Goal: Task Accomplishment & Management: Manage account settings

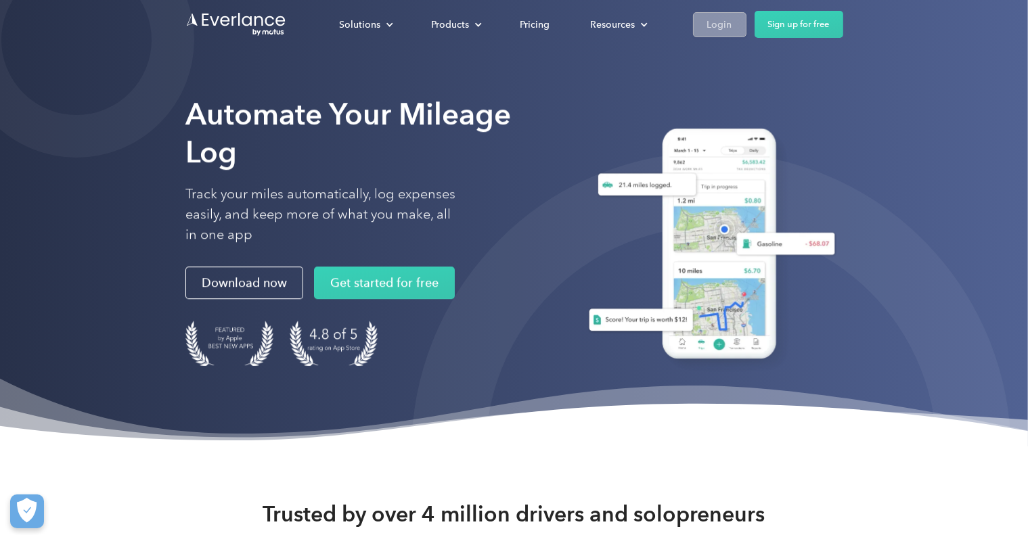
click at [723, 28] on div "Login" at bounding box center [719, 24] width 25 height 17
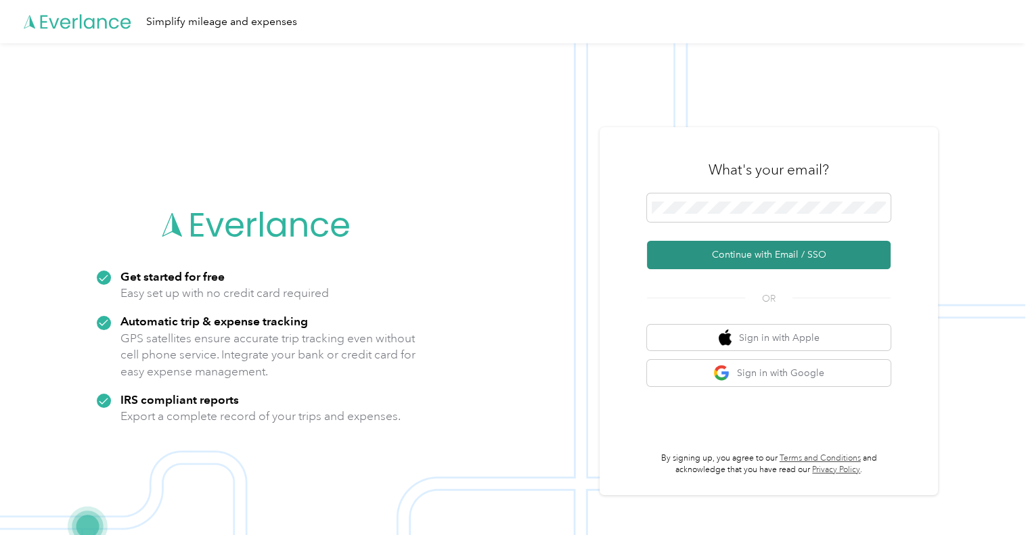
click at [739, 255] on button "Continue with Email / SSO" at bounding box center [769, 255] width 244 height 28
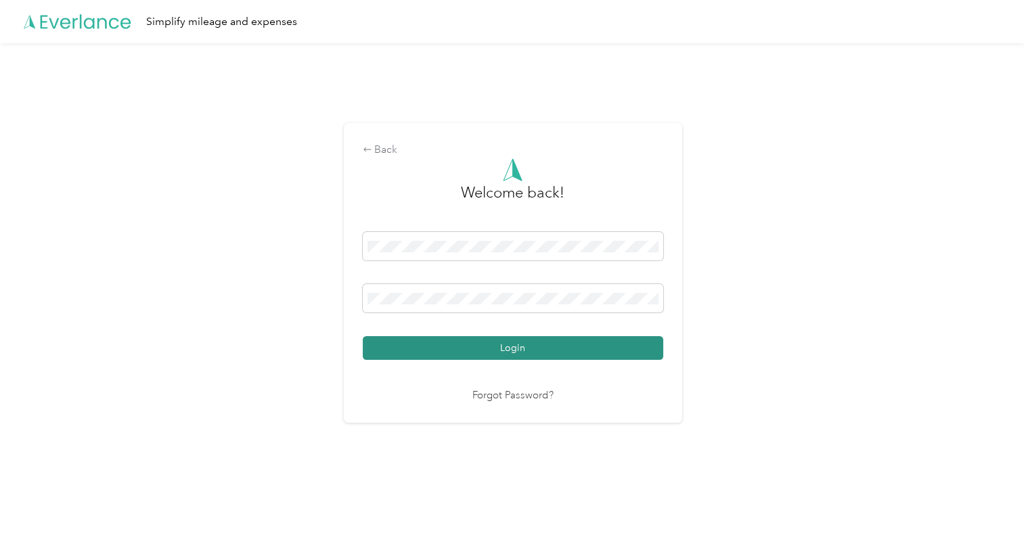
click at [517, 349] on button "Login" at bounding box center [513, 348] width 300 height 24
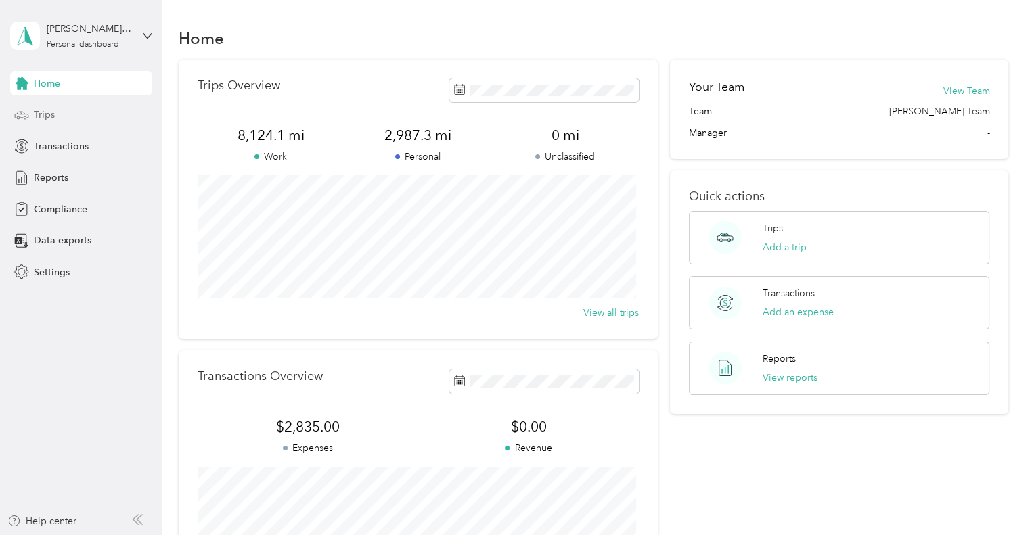
click at [47, 111] on span "Trips" at bounding box center [44, 115] width 21 height 14
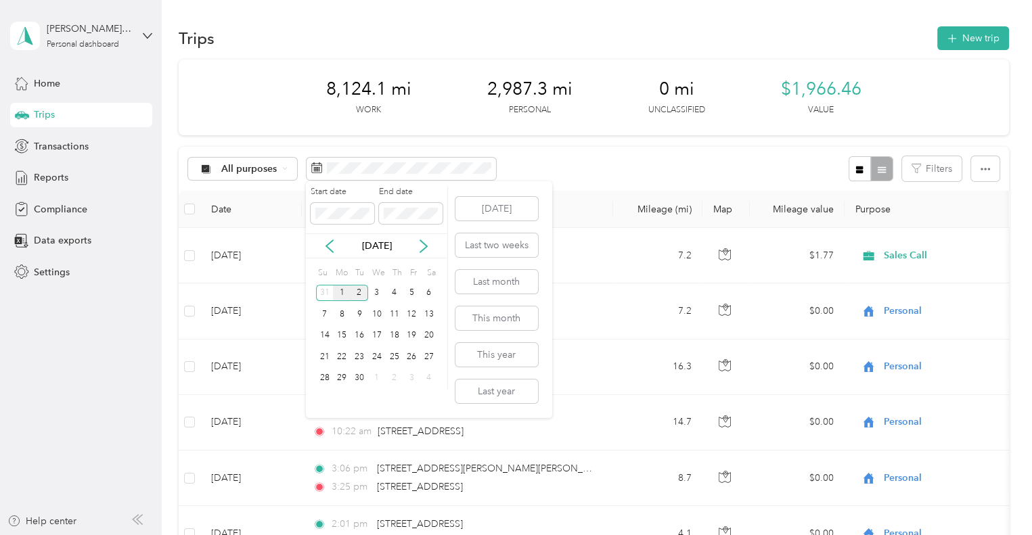
click at [348, 292] on div "1" at bounding box center [342, 293] width 18 height 17
click at [357, 292] on div "2" at bounding box center [360, 293] width 18 height 17
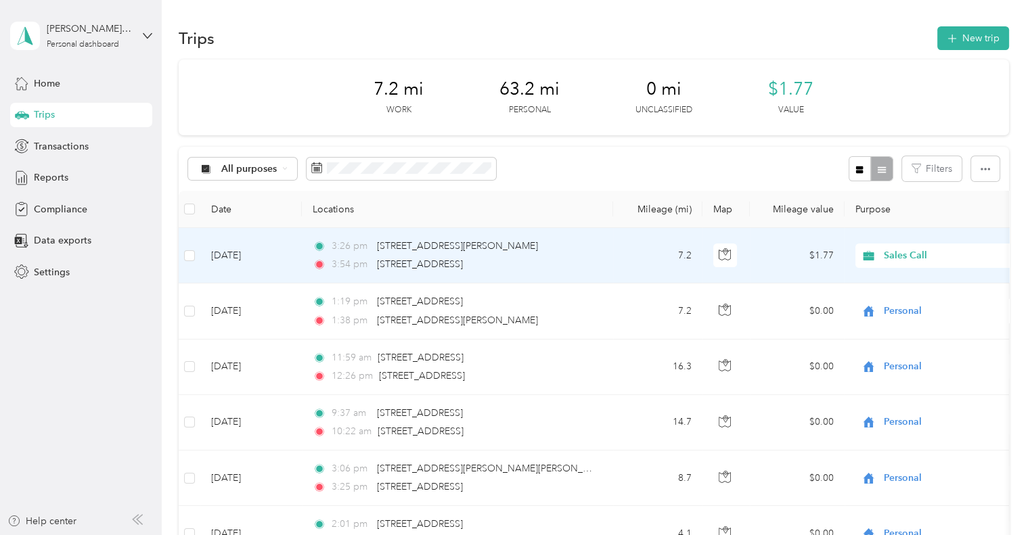
click at [928, 252] on span "Sales Call" at bounding box center [946, 255] width 124 height 15
click at [909, 305] on li "Personal" at bounding box center [939, 297] width 168 height 24
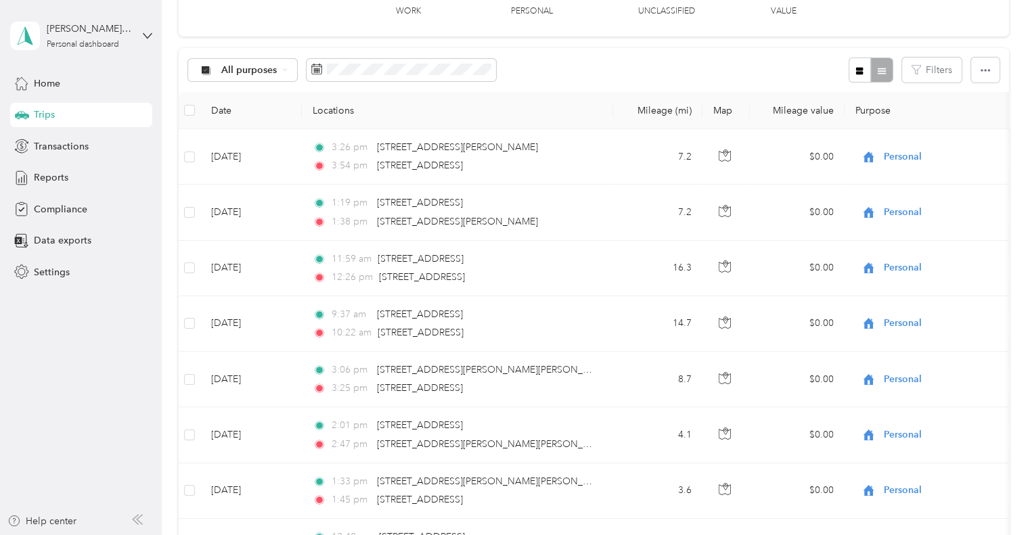
scroll to position [92, 0]
